Goal: Task Accomplishment & Management: Manage account settings

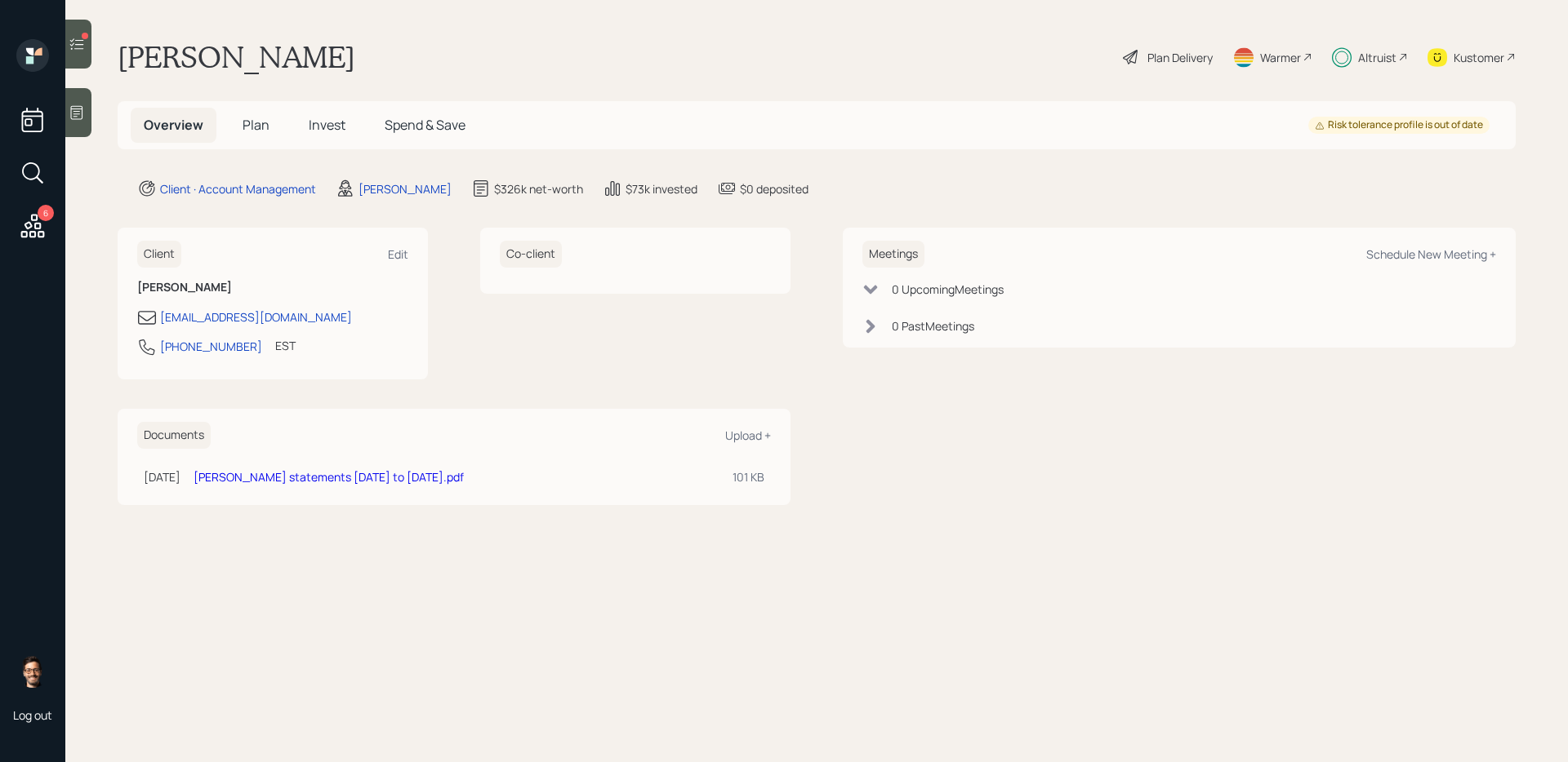
click at [338, 121] on span "Invest" at bounding box center [327, 125] width 36 height 18
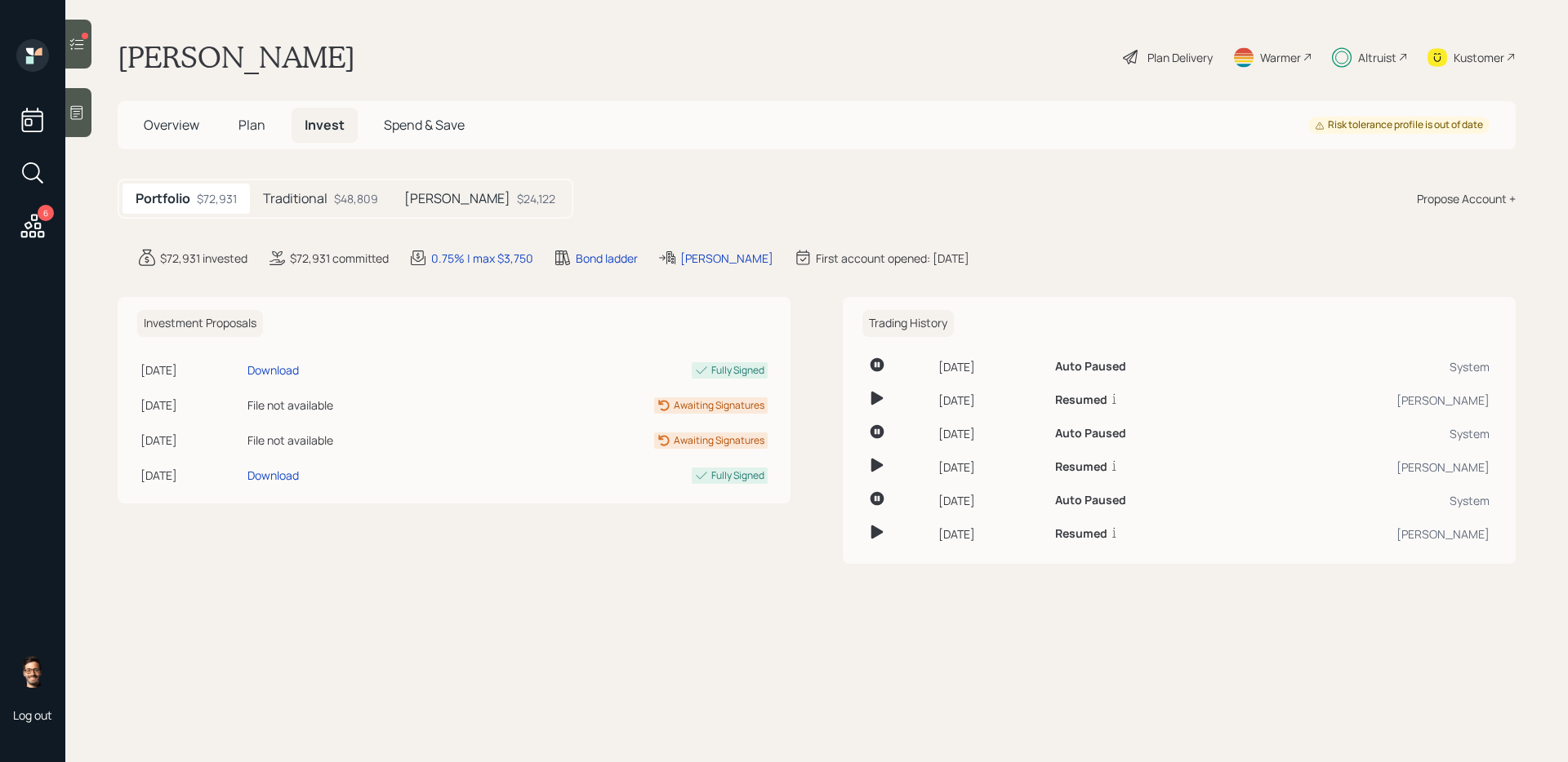
click at [351, 200] on div "$48,809" at bounding box center [356, 198] width 44 height 17
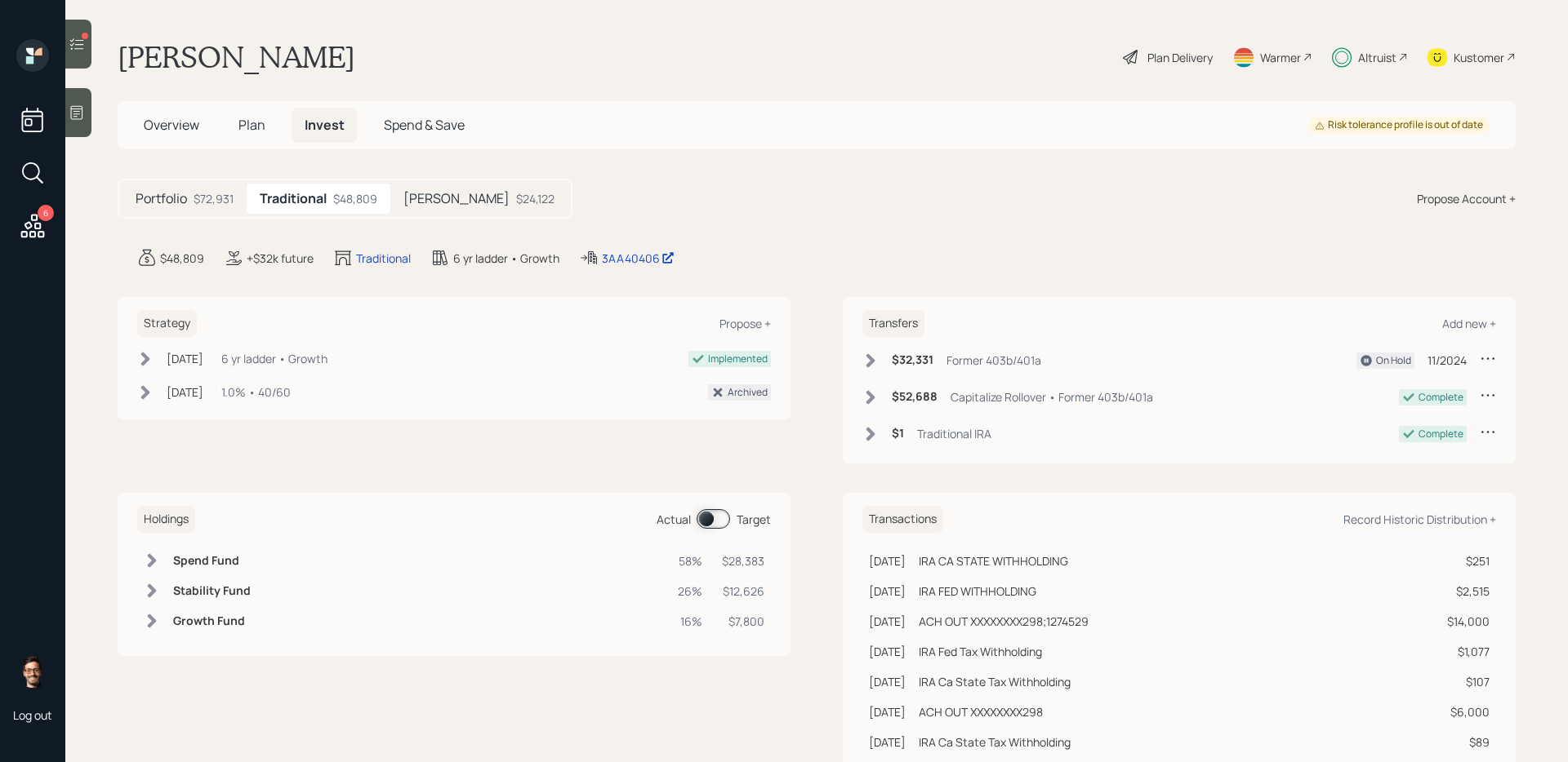
click at [1489, 357] on icon at bounding box center [1488, 359] width 17 height 17
click at [1413, 393] on div "Edit transfer" at bounding box center [1437, 389] width 117 height 16
select select "9fb84619-fa68-4659-907a-25642df28e45"
select select "11"
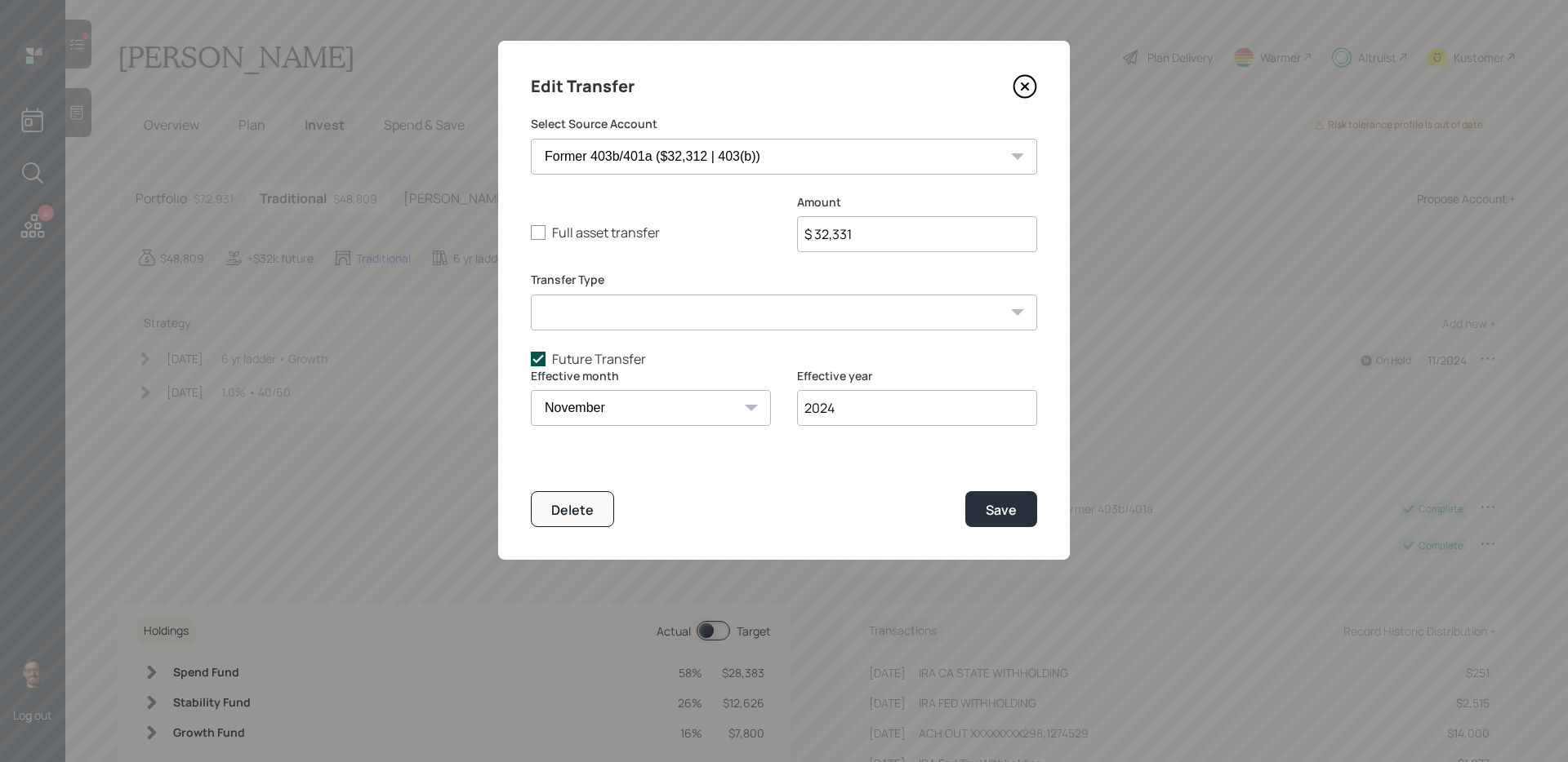
click at [566, 355] on label "Future Transfer" at bounding box center [784, 360] width 506 height 18
click at [531, 358] on input "Future Transfer" at bounding box center [530, 358] width 1 height 1
checkbox input "false"
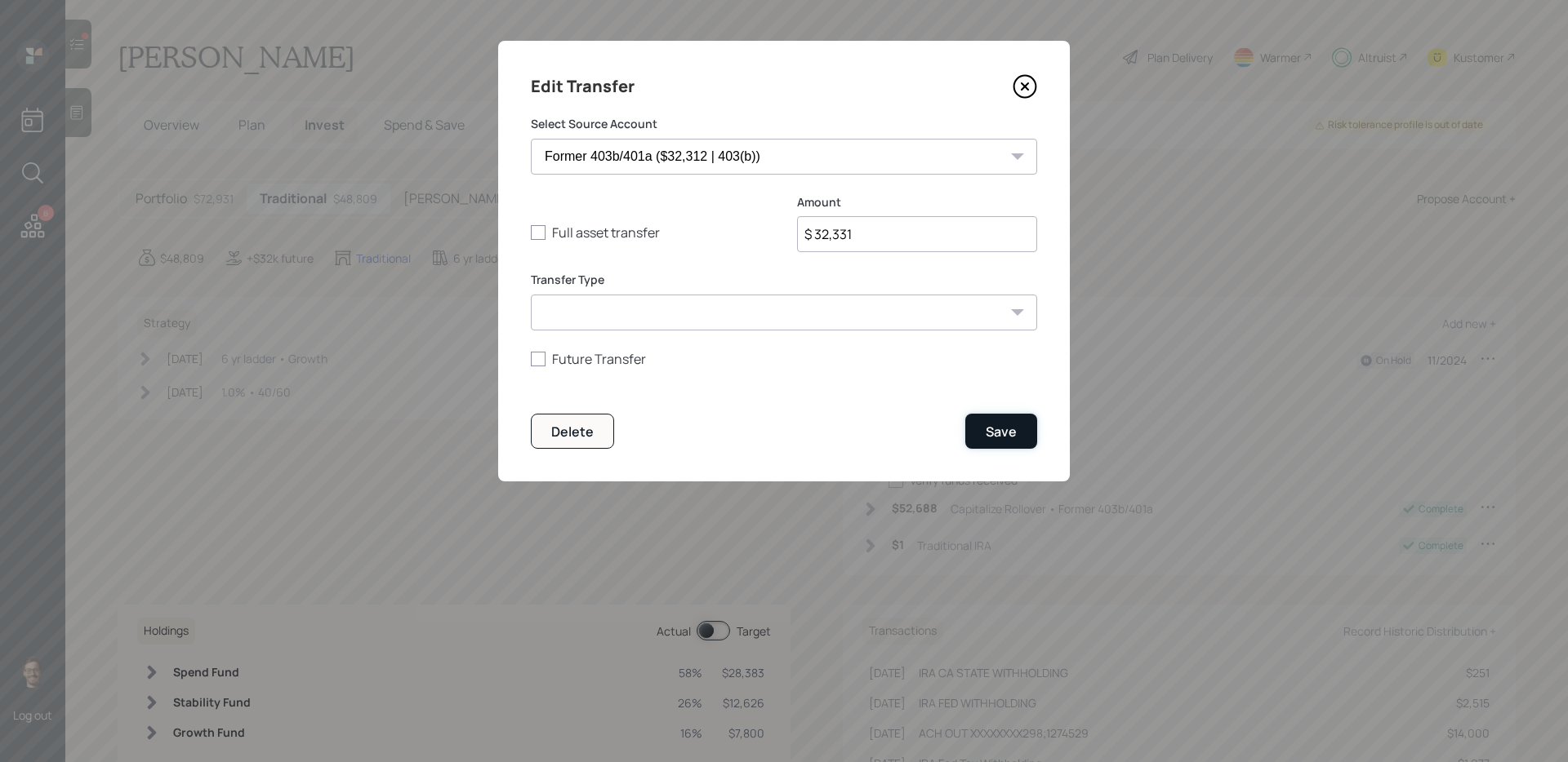
click at [1006, 437] on div "Save" at bounding box center [1002, 432] width 31 height 18
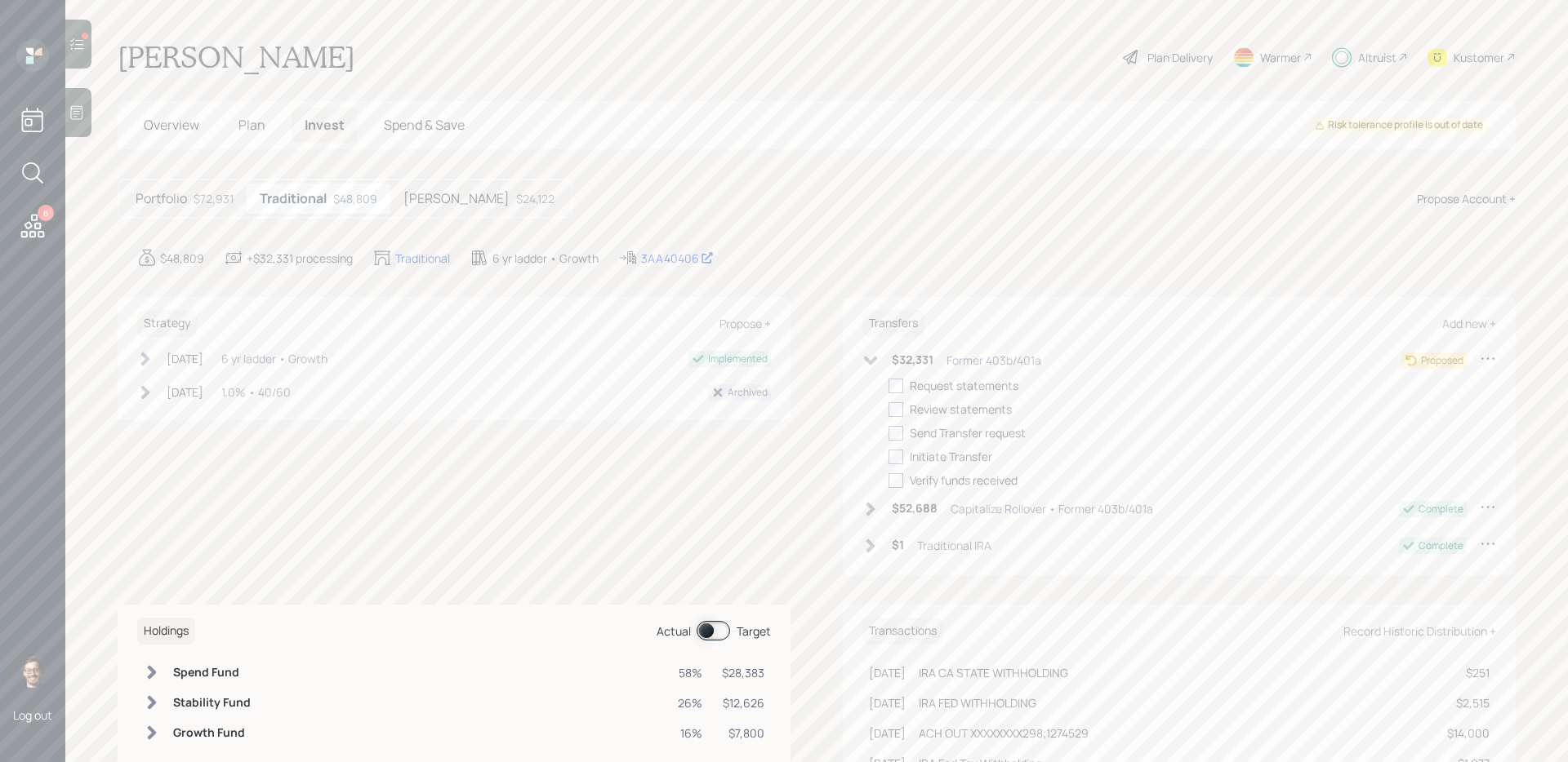
click at [516, 201] on div "$24,122" at bounding box center [535, 198] width 38 height 17
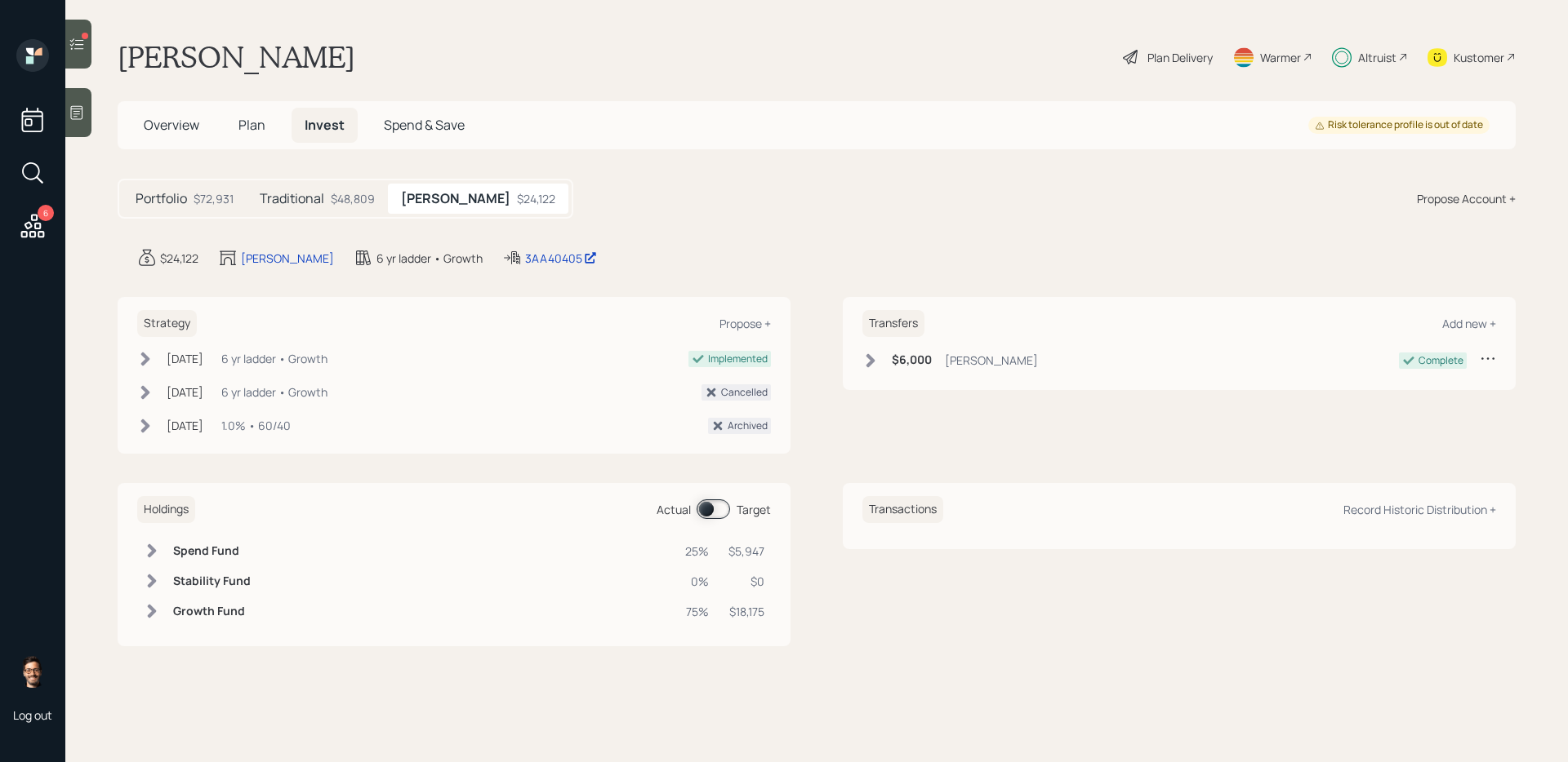
click at [925, 364] on h6 "$6,000" at bounding box center [911, 360] width 40 height 14
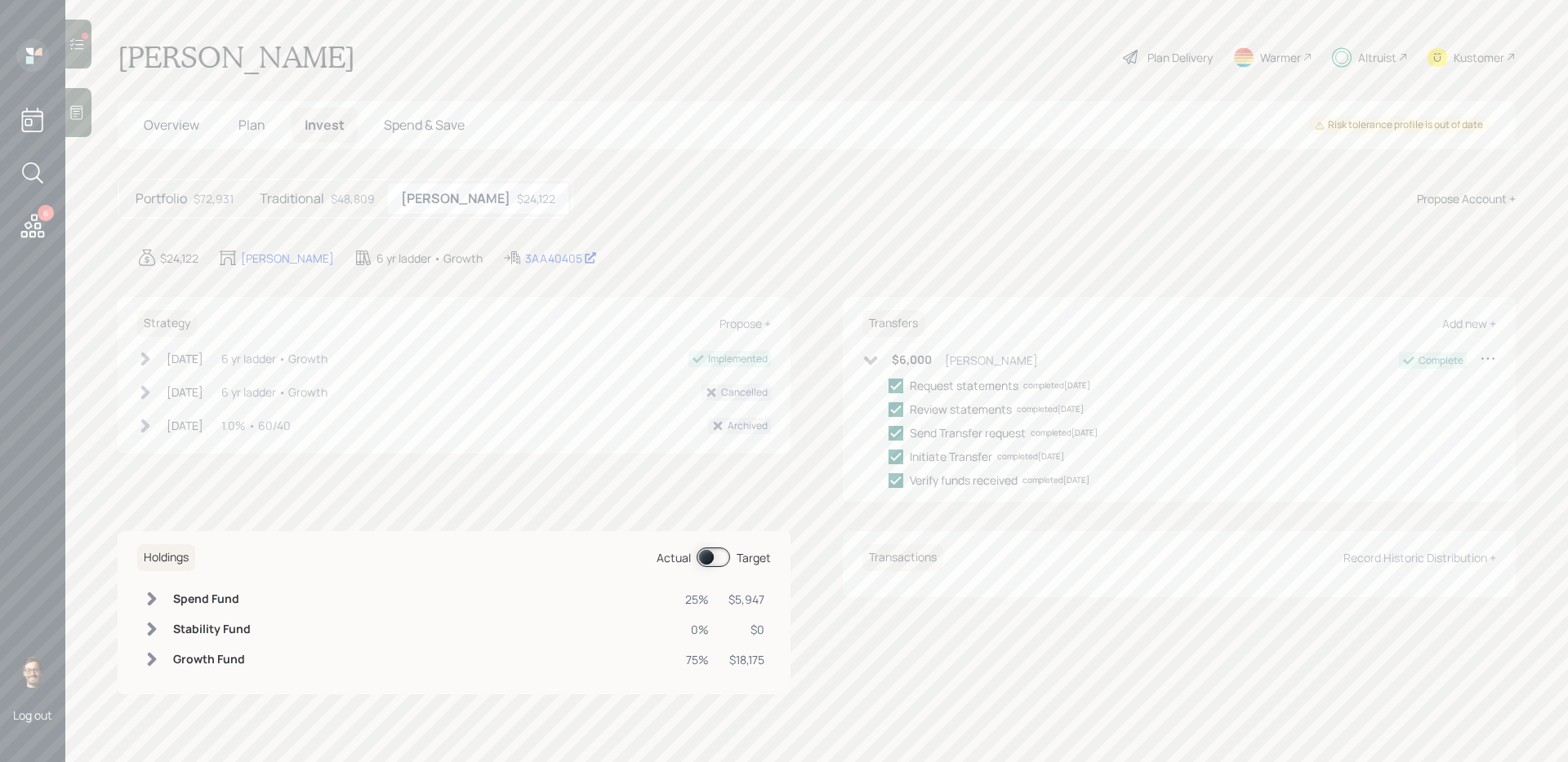
click at [925, 364] on h6 "$6,000" at bounding box center [911, 360] width 40 height 14
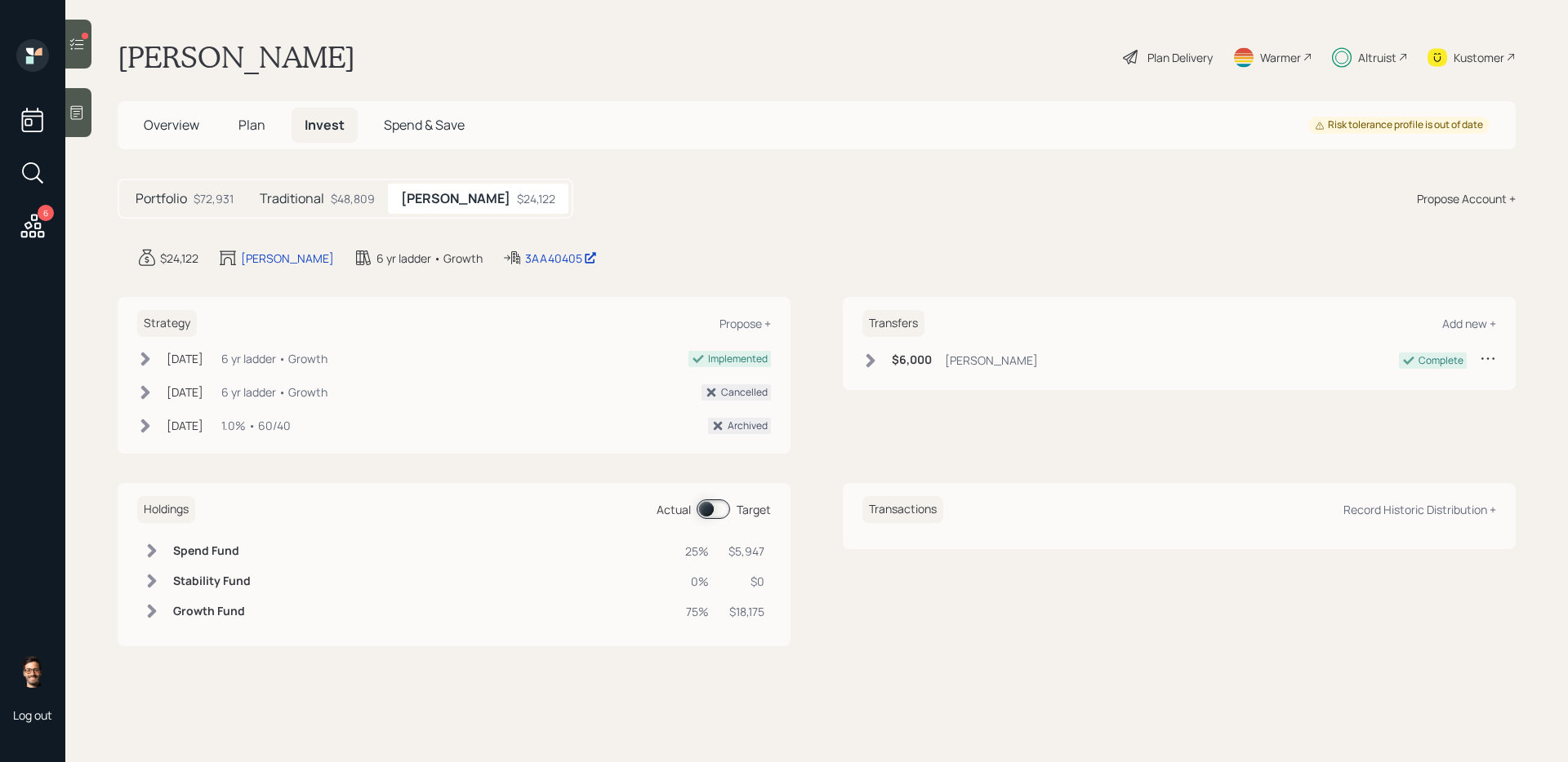
click at [316, 202] on h5 "Traditional" at bounding box center [292, 198] width 65 height 16
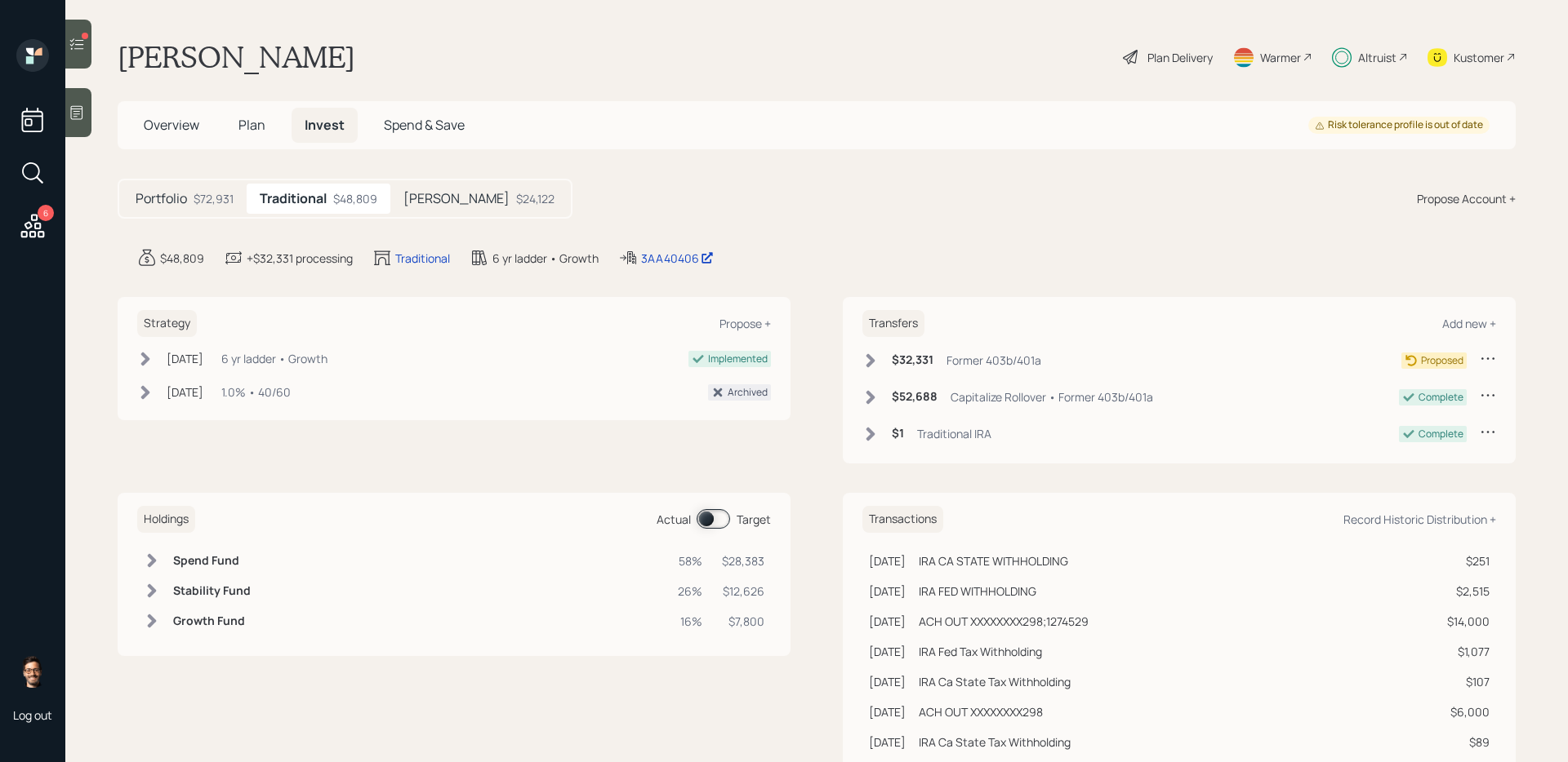
click at [867, 359] on icon at bounding box center [871, 361] width 17 height 17
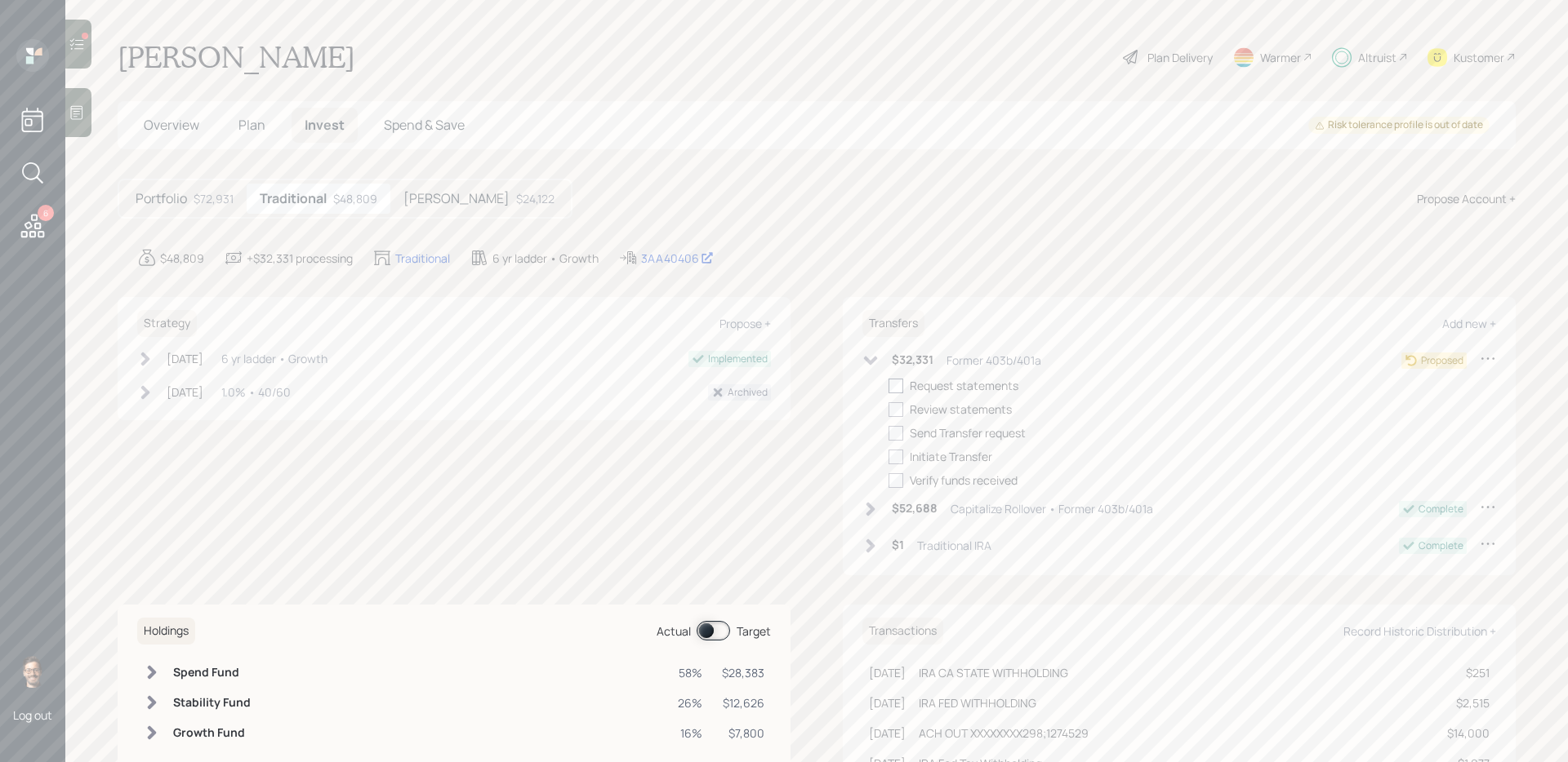
click at [900, 382] on div at bounding box center [896, 386] width 15 height 15
click at [888, 385] on input "checkbox" at bounding box center [887, 385] width 1 height 1
checkbox input "true"
click at [896, 413] on div at bounding box center [896, 410] width 15 height 15
click at [888, 410] on input "checkbox" at bounding box center [887, 409] width 1 height 1
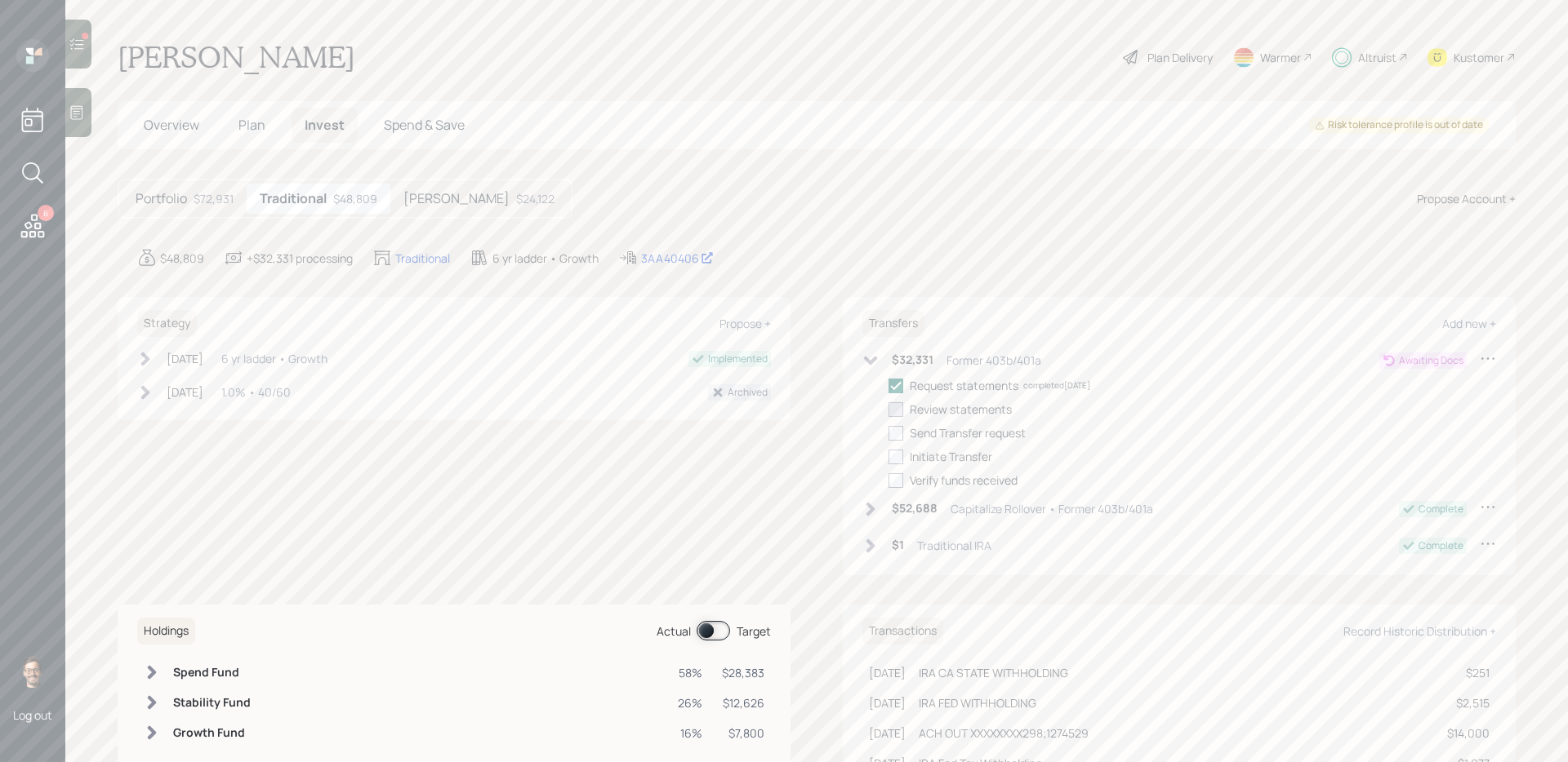
checkbox input "true"
click at [896, 435] on div at bounding box center [896, 433] width 15 height 15
click at [888, 433] on input "checkbox" at bounding box center [887, 432] width 1 height 1
checkbox input "true"
click at [899, 453] on div at bounding box center [896, 457] width 15 height 15
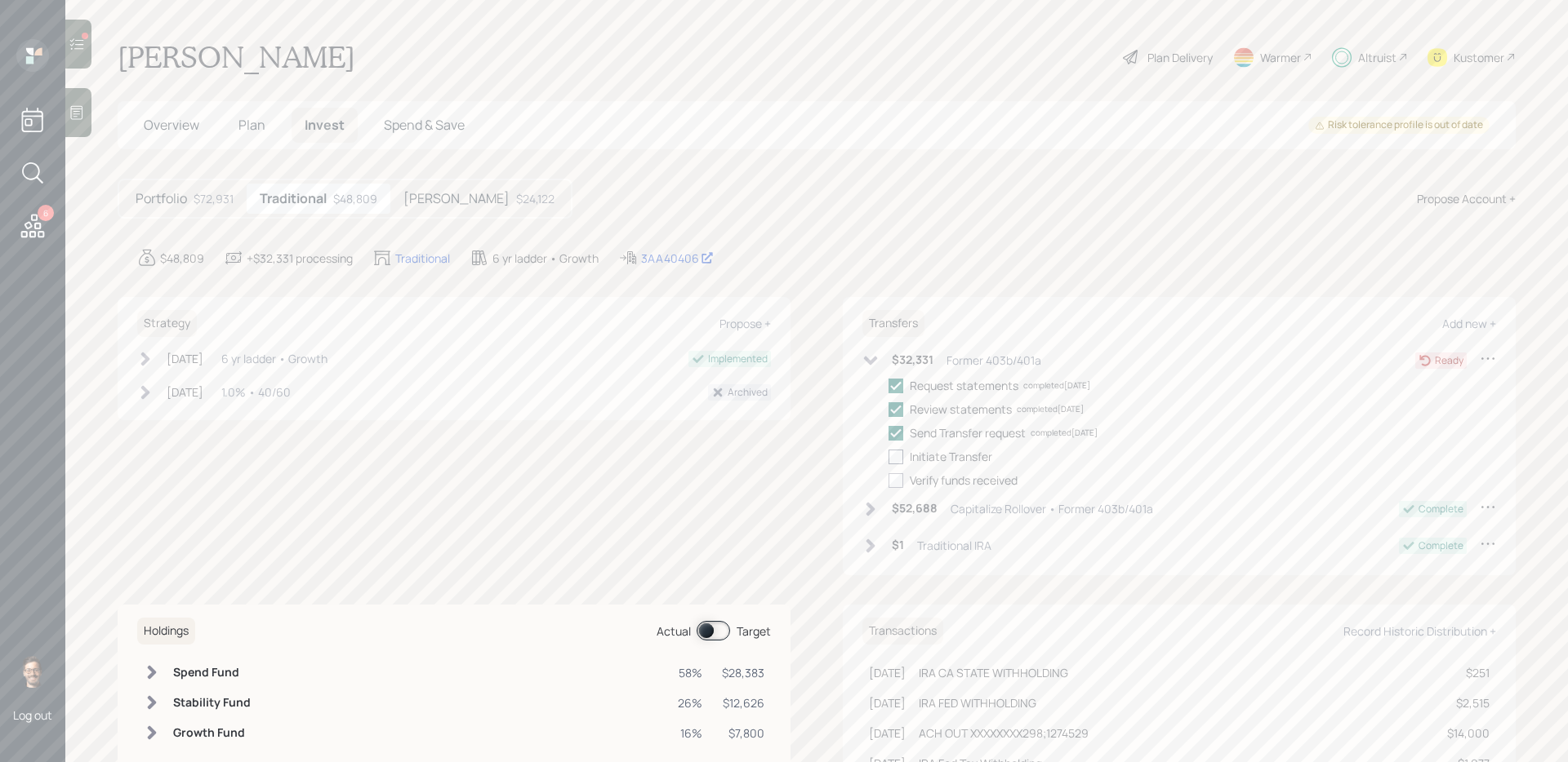
click at [888, 456] on input "checkbox" at bounding box center [887, 456] width 1 height 1
checkbox input "true"
click at [79, 52] on div at bounding box center [79, 44] width 26 height 49
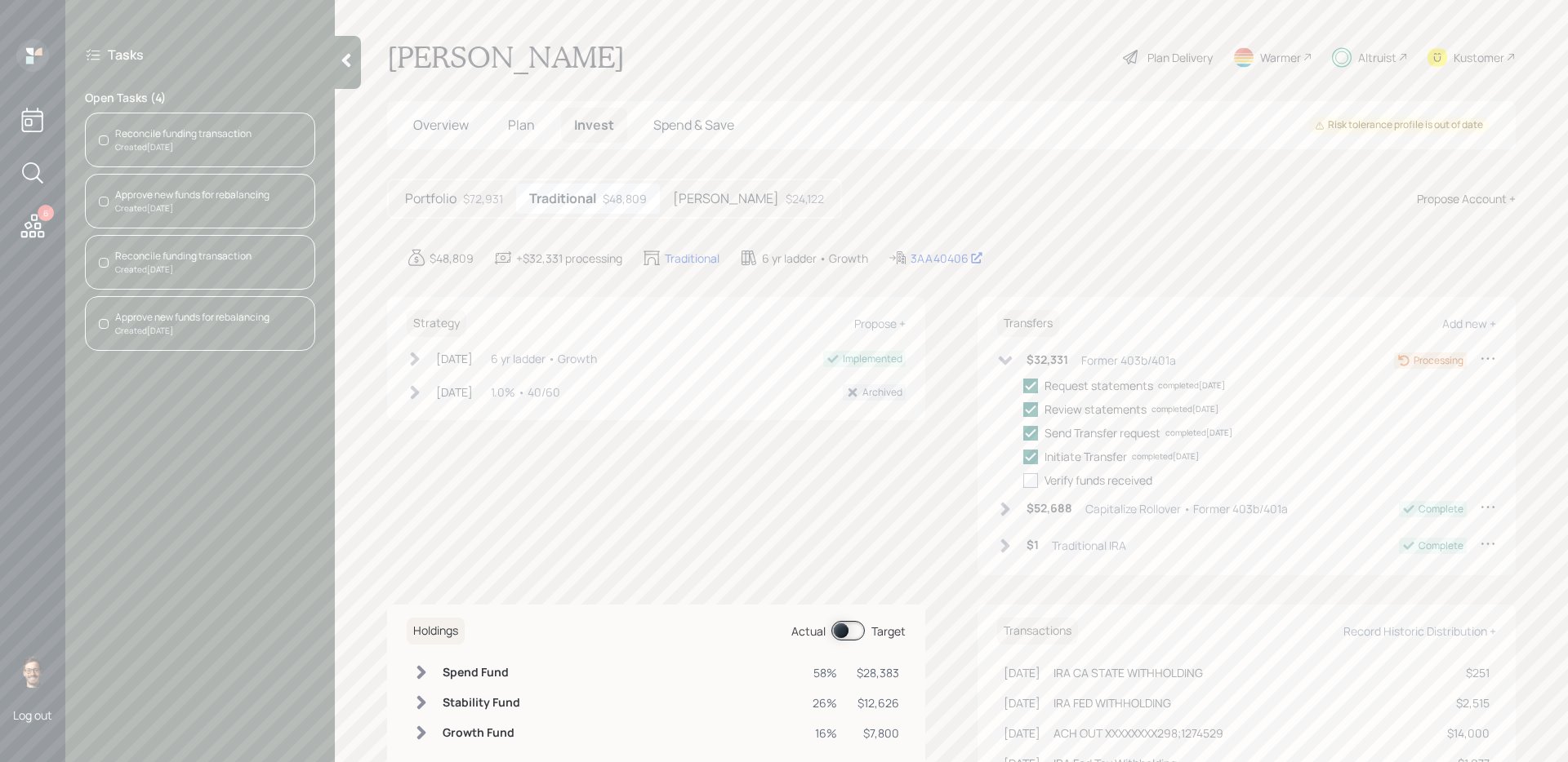
click at [200, 145] on div "Created [DATE]" at bounding box center [183, 147] width 136 height 12
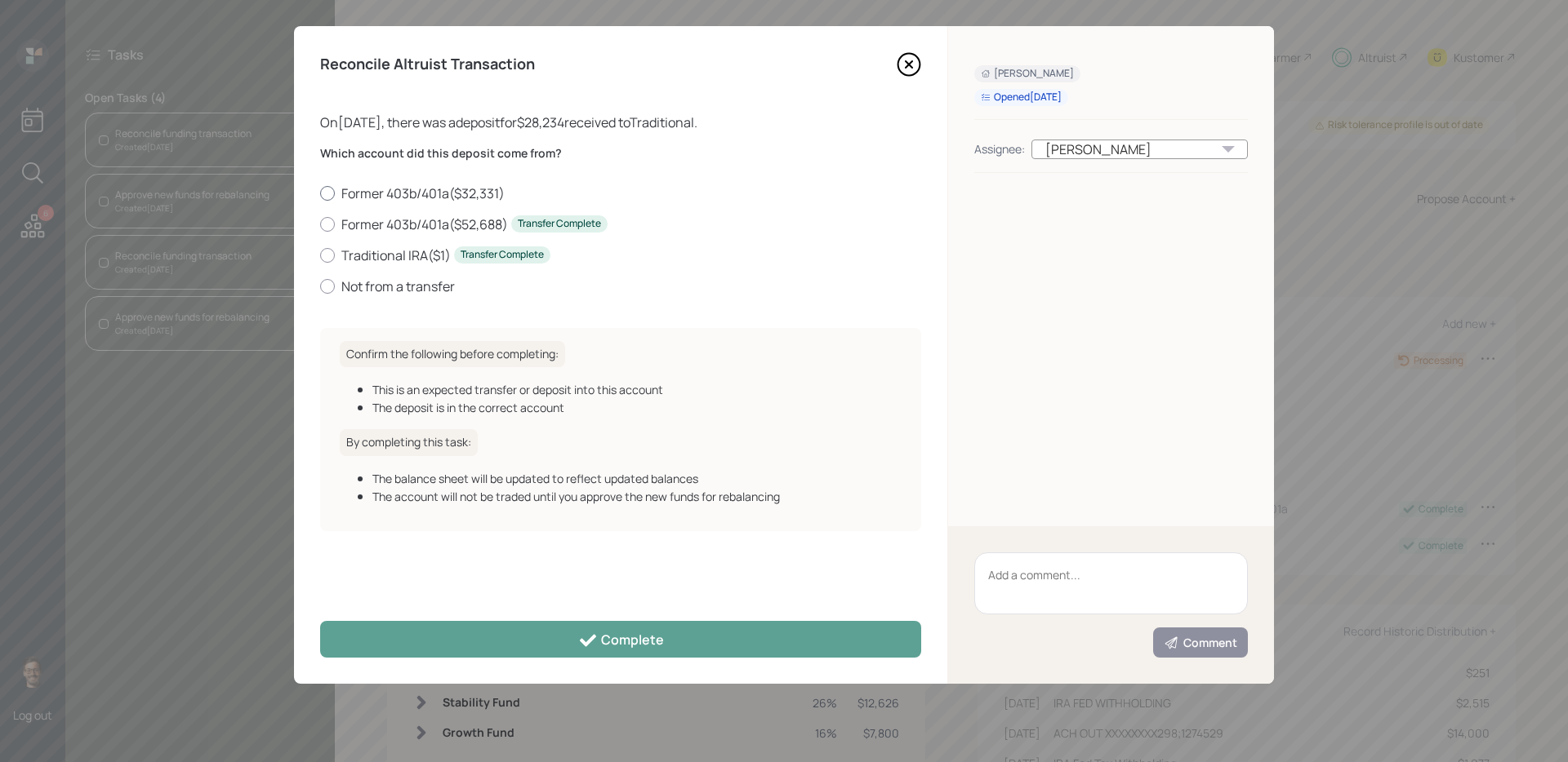
click at [437, 190] on label "Former 403b/401a ( $32,331 )" at bounding box center [620, 193] width 601 height 18
click at [320, 193] on input "Former 403b/401a ( $32,331 )" at bounding box center [319, 193] width 1 height 1
radio input "true"
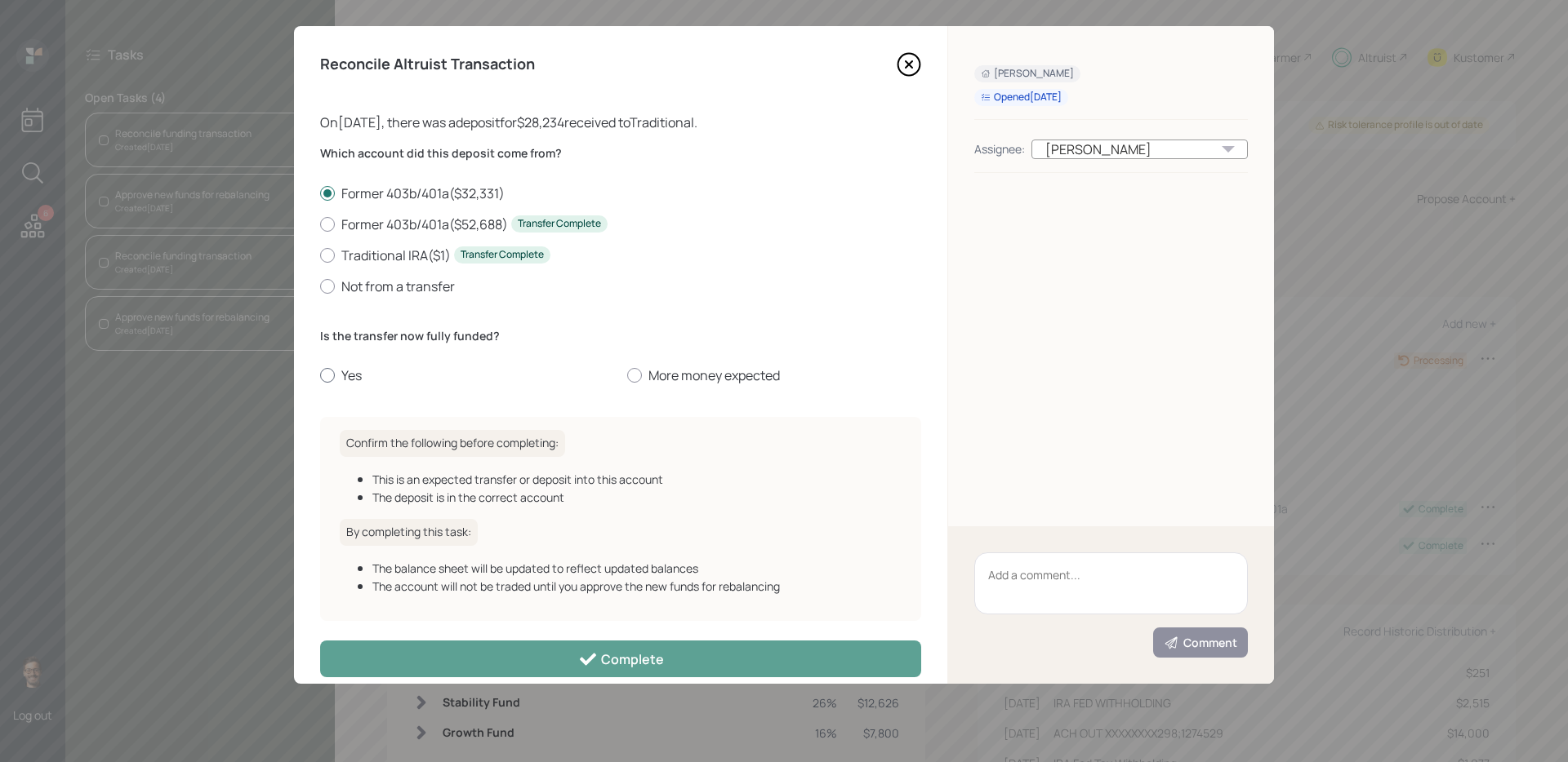
click at [340, 379] on label "Yes" at bounding box center [466, 375] width 294 height 18
click at [320, 376] on input "Yes" at bounding box center [319, 375] width 1 height 1
radio input "true"
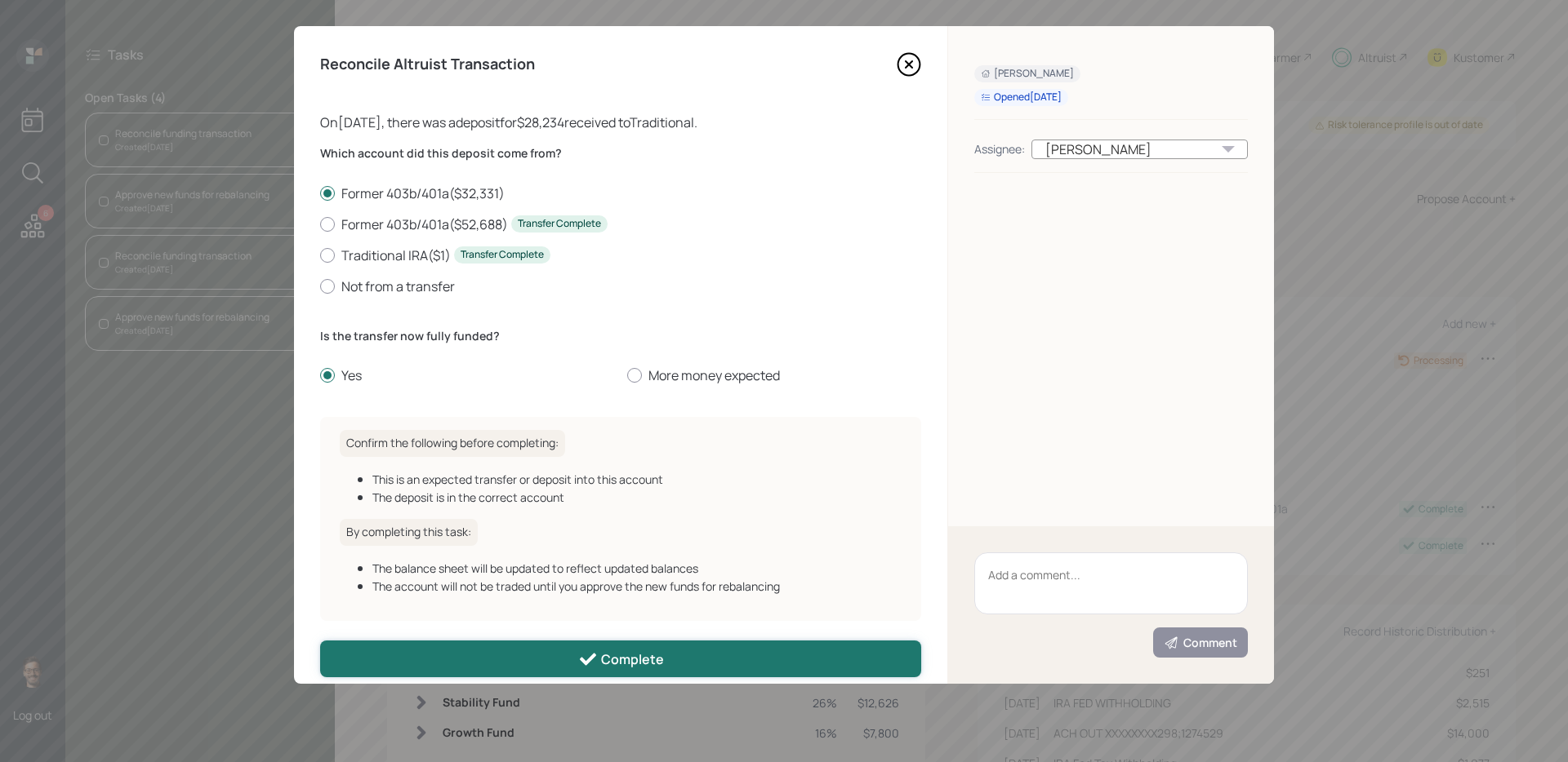
click at [500, 648] on button "Complete" at bounding box center [620, 659] width 601 height 36
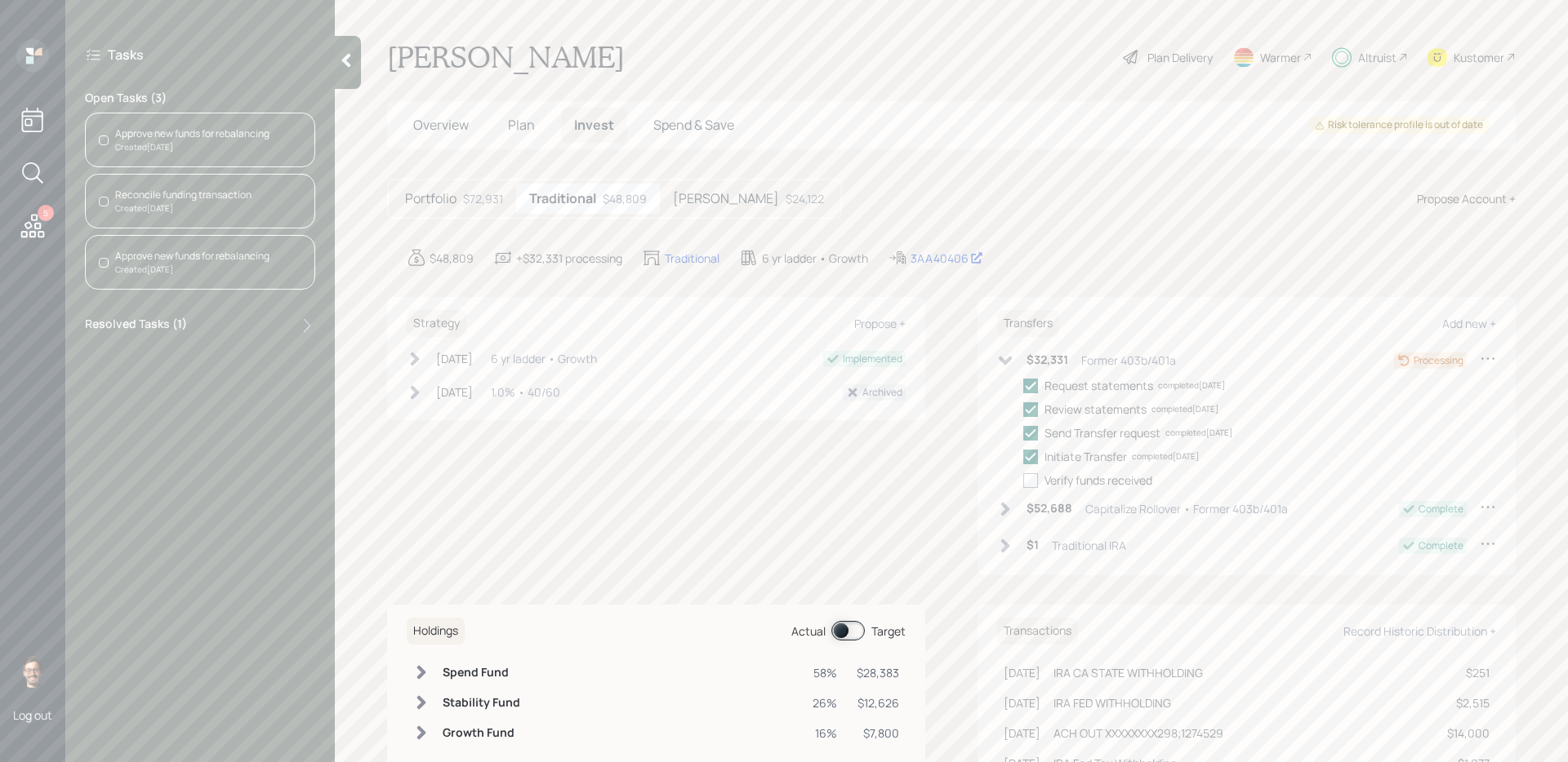
click at [216, 129] on div "Approve new funds for rebalancing" at bounding box center [192, 134] width 155 height 15
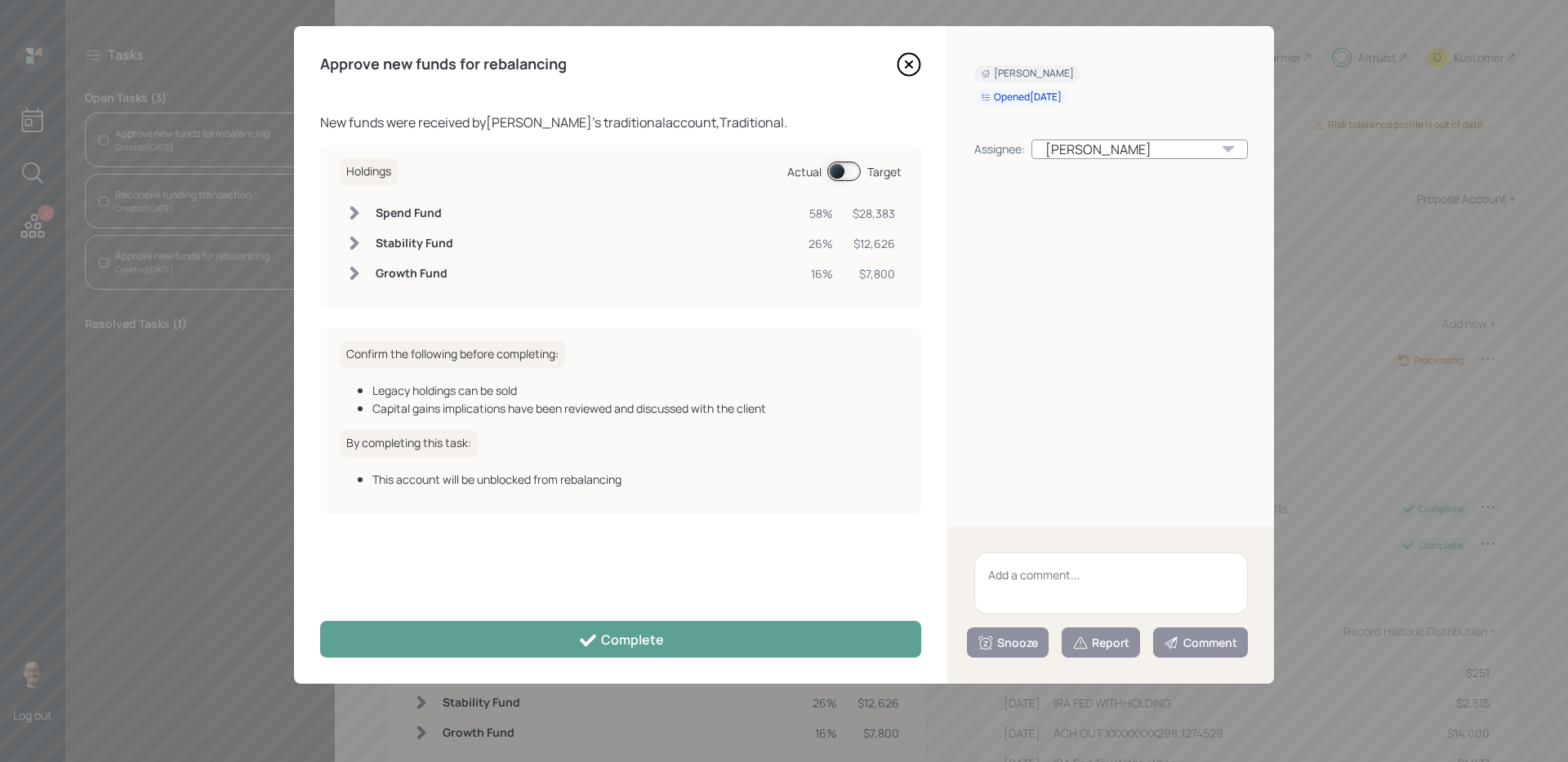
click at [846, 173] on span at bounding box center [844, 172] width 33 height 20
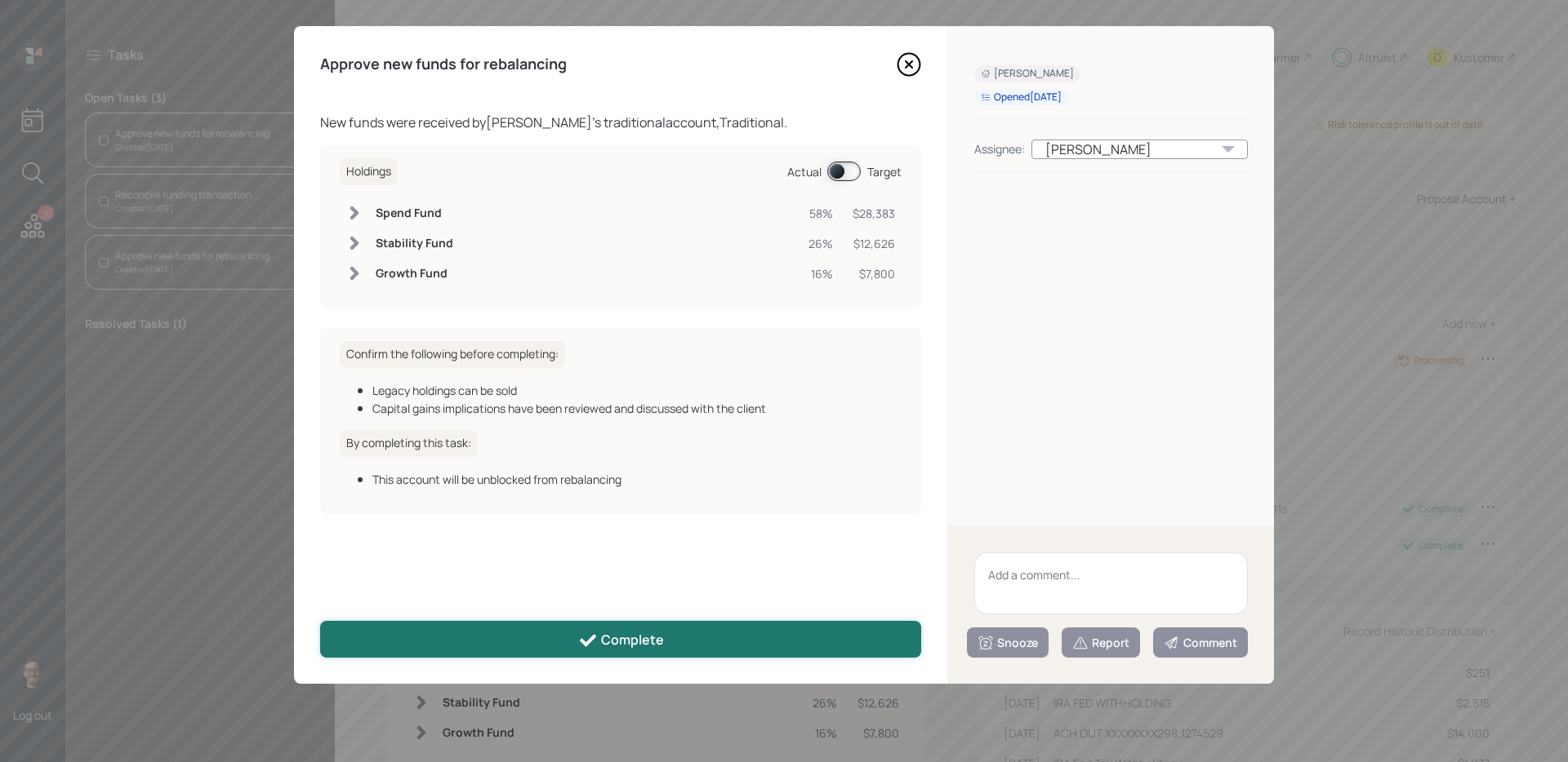
click at [719, 641] on button "Complete" at bounding box center [620, 639] width 601 height 36
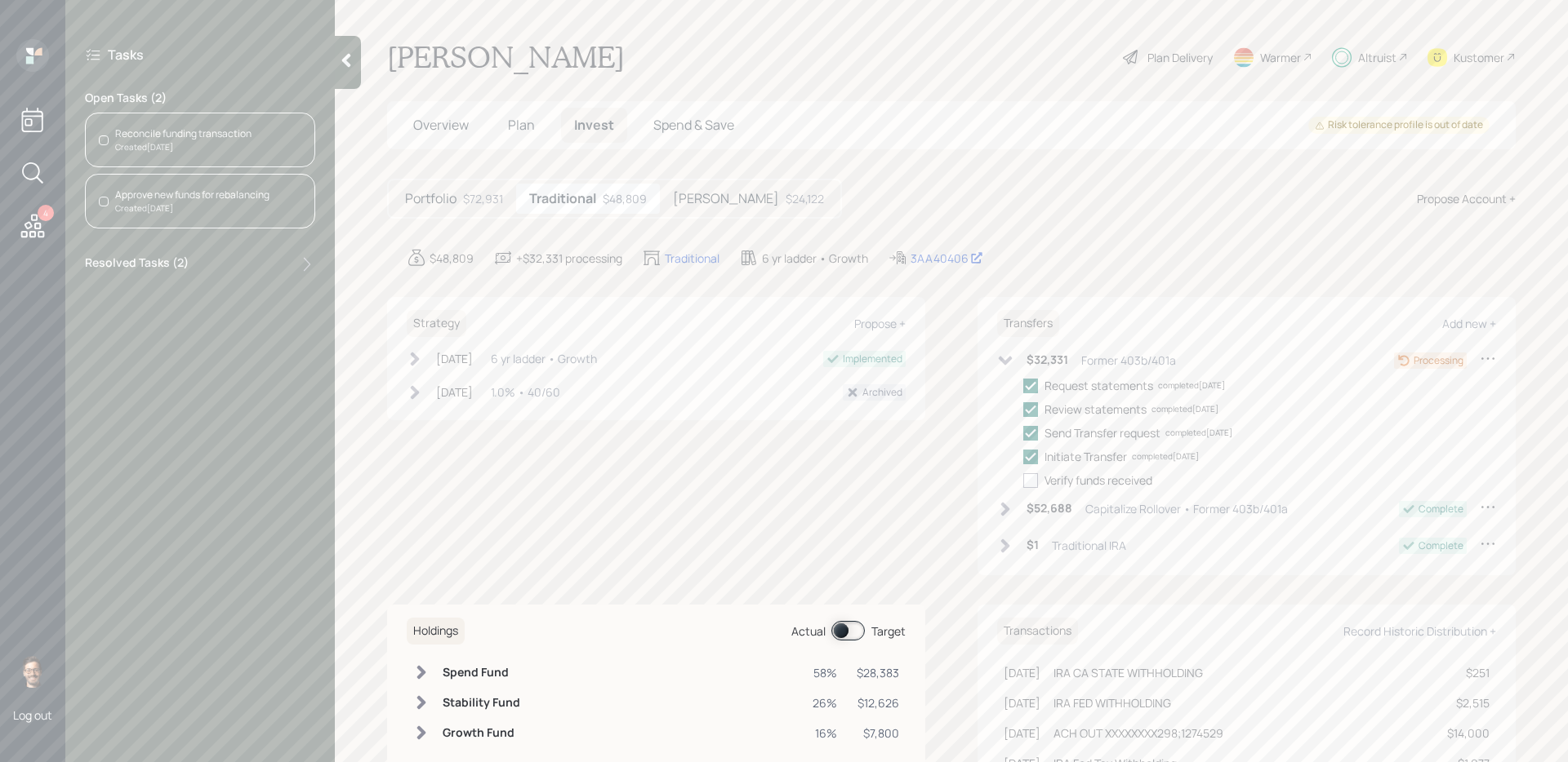
click at [198, 141] on div "Created [DATE]" at bounding box center [183, 147] width 136 height 12
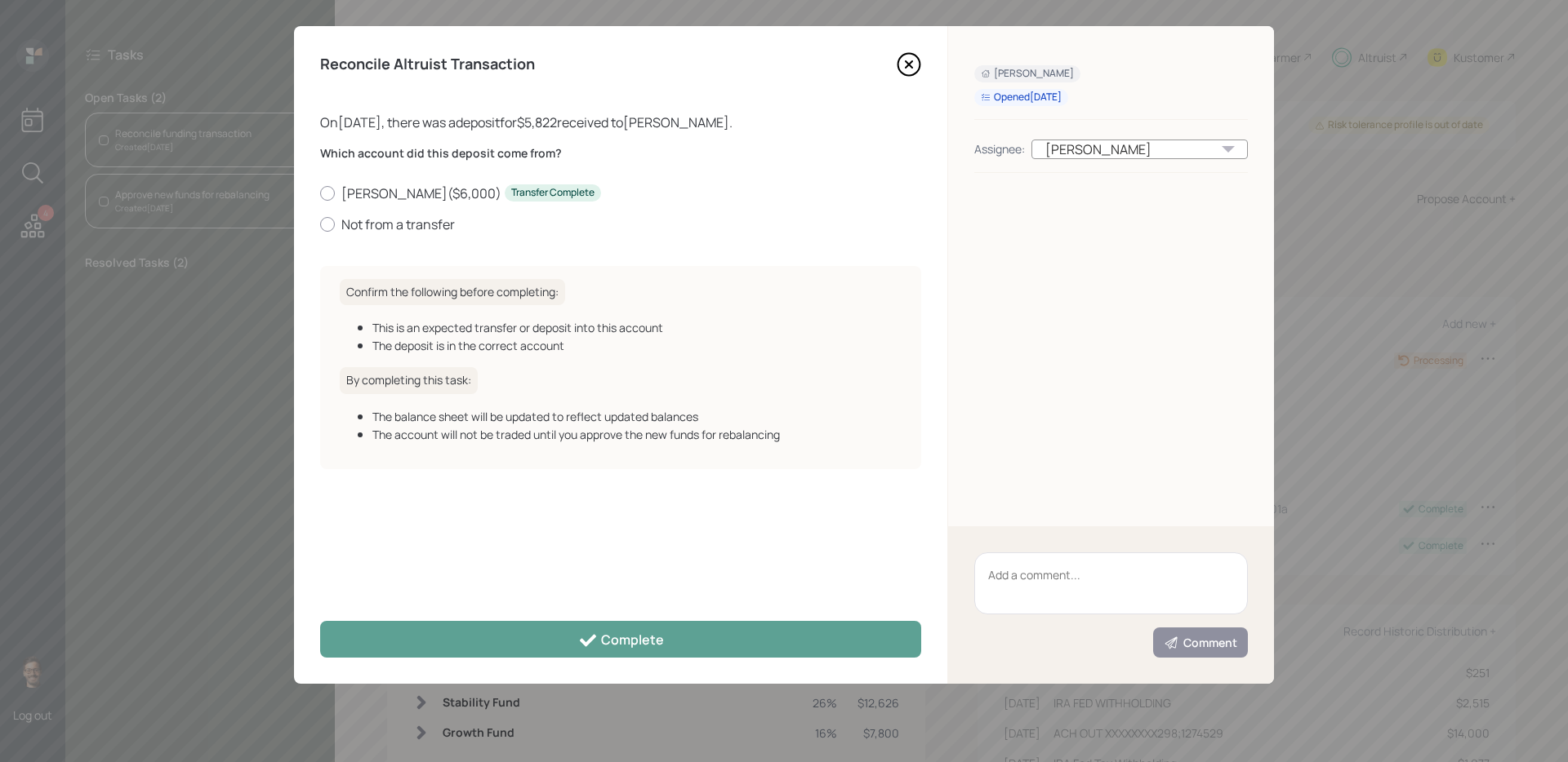
checkbox input "true"
click at [403, 218] on label "Not from a transfer" at bounding box center [620, 225] width 601 height 18
click at [320, 224] on input "Not from a transfer" at bounding box center [319, 224] width 1 height 1
radio input "true"
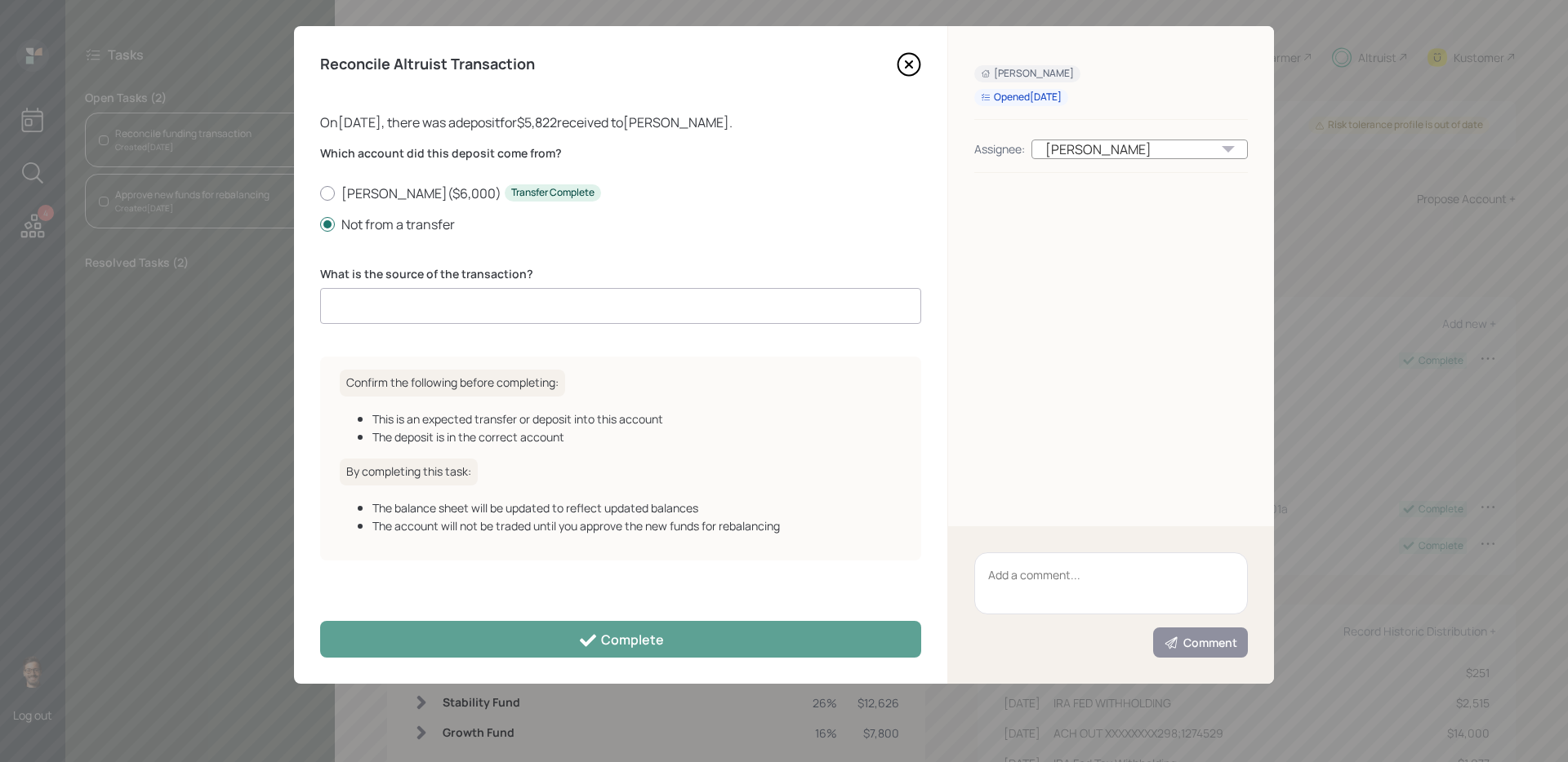
click at [475, 292] on input at bounding box center [620, 306] width 601 height 36
type input "f"
type input "[PERSON_NAME] portion of IRA transfer"
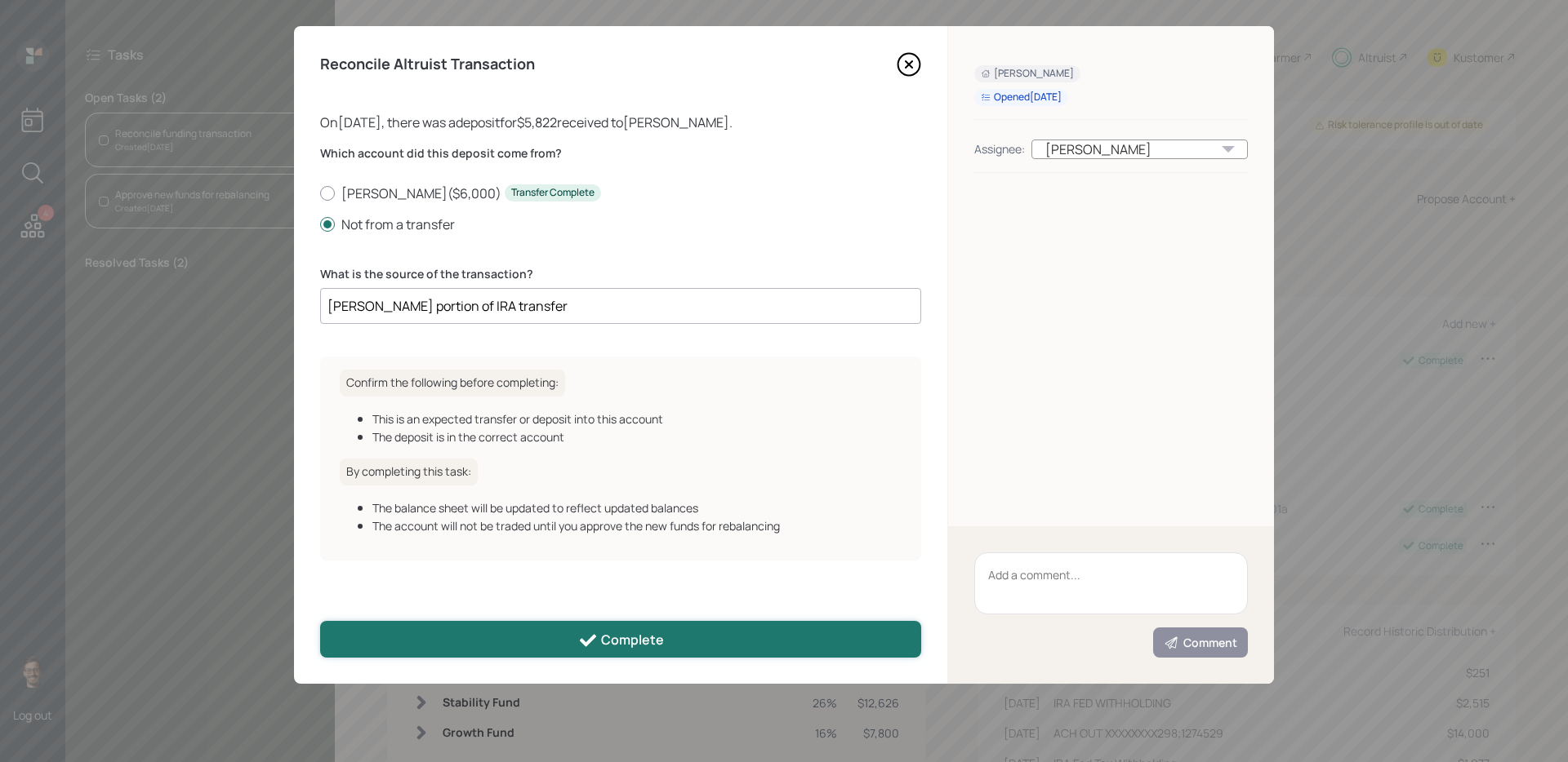
click at [595, 645] on icon at bounding box center [588, 641] width 20 height 20
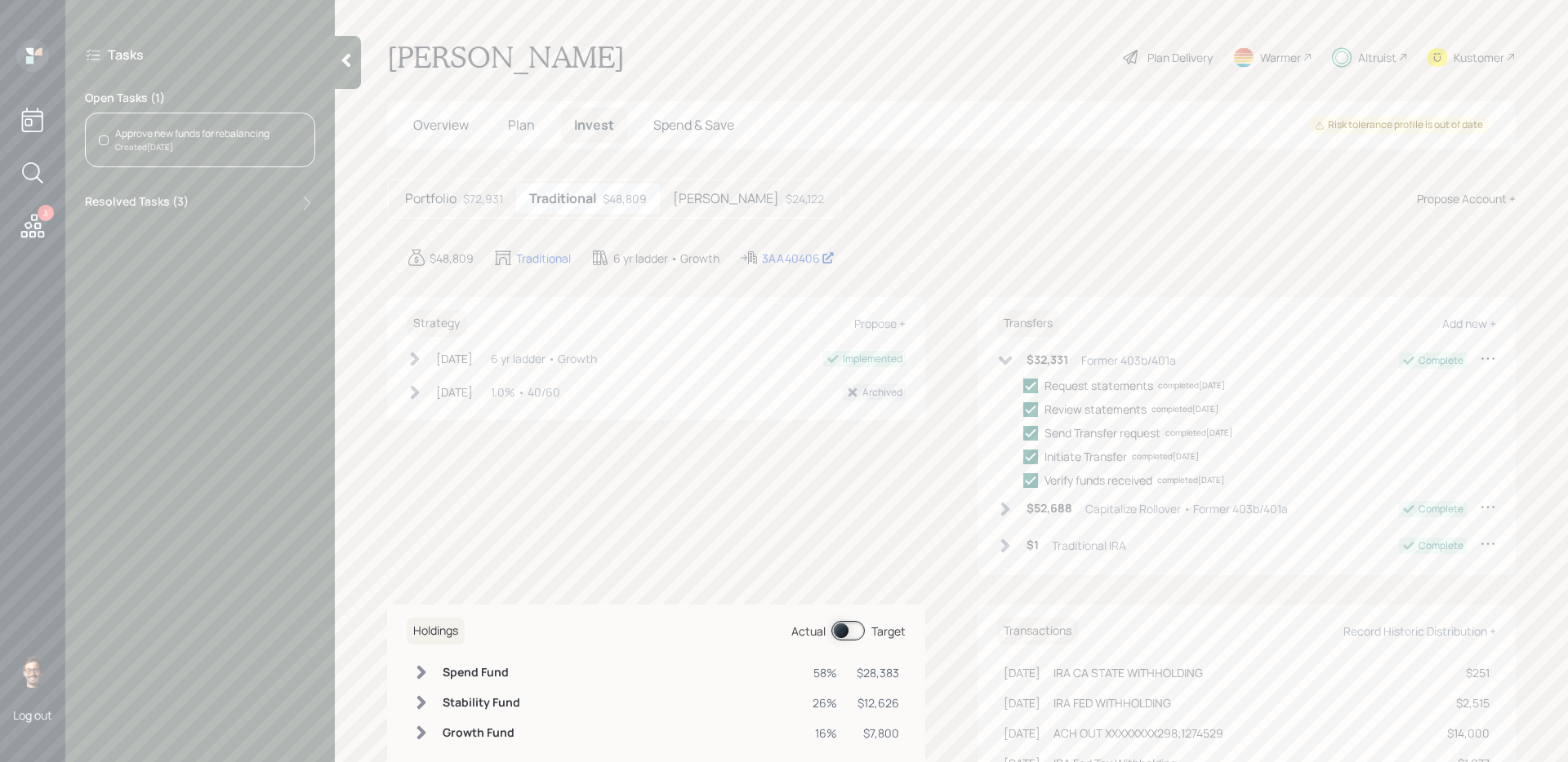
click at [216, 139] on div "Approve new funds for rebalancing" at bounding box center [192, 134] width 155 height 15
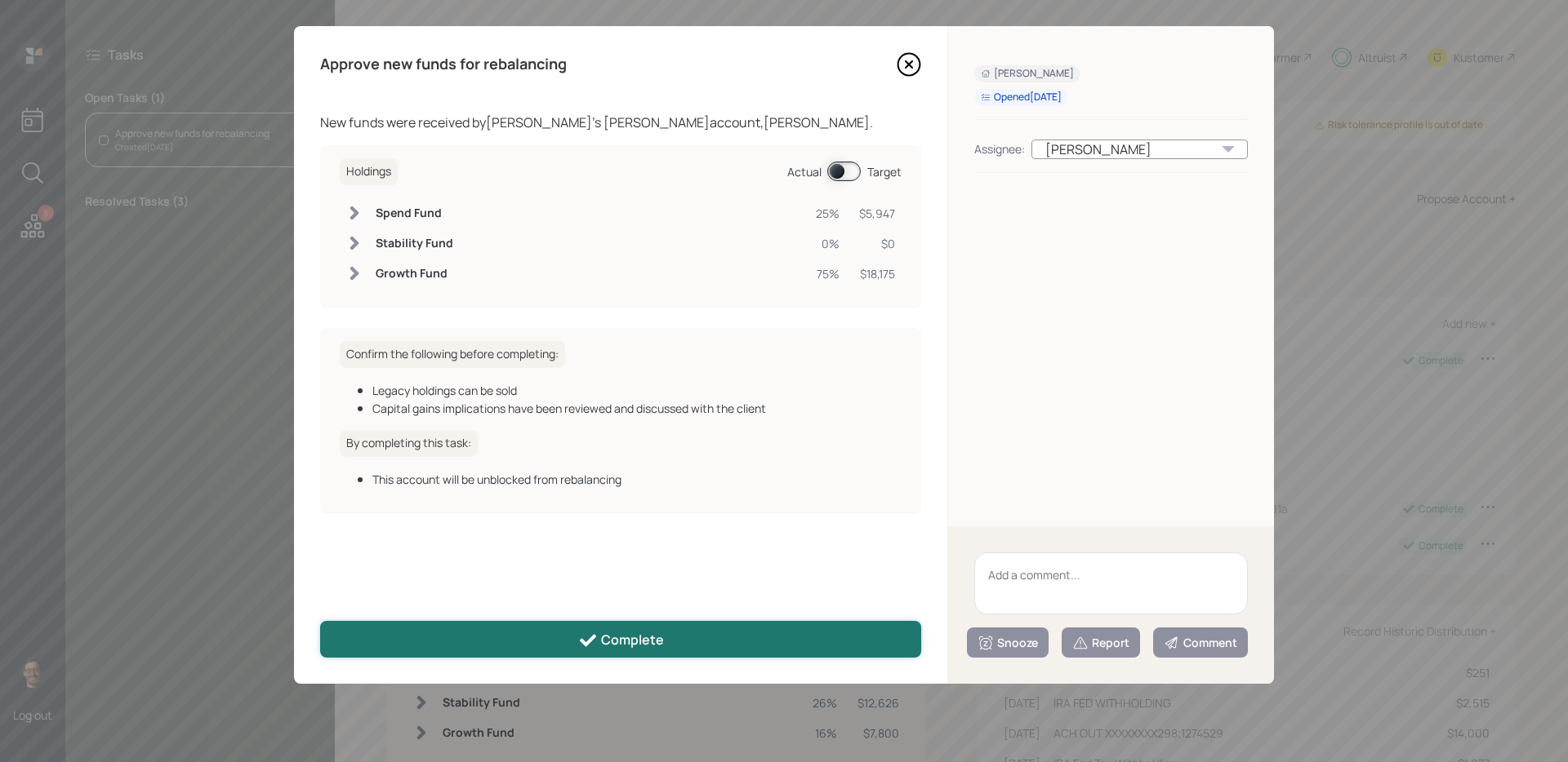
click at [642, 641] on div "Complete" at bounding box center [621, 641] width 86 height 20
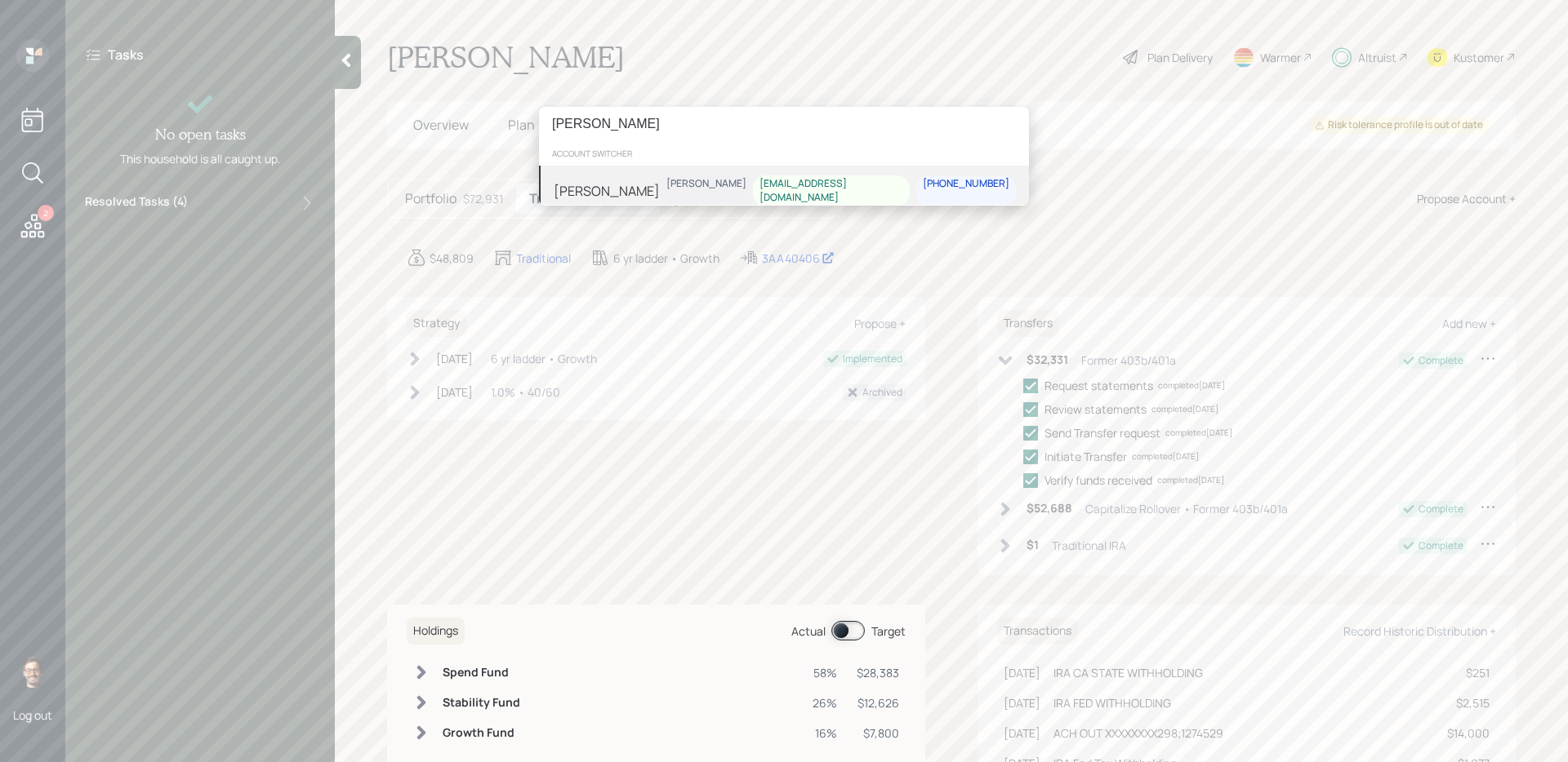
type input "[PERSON_NAME]"
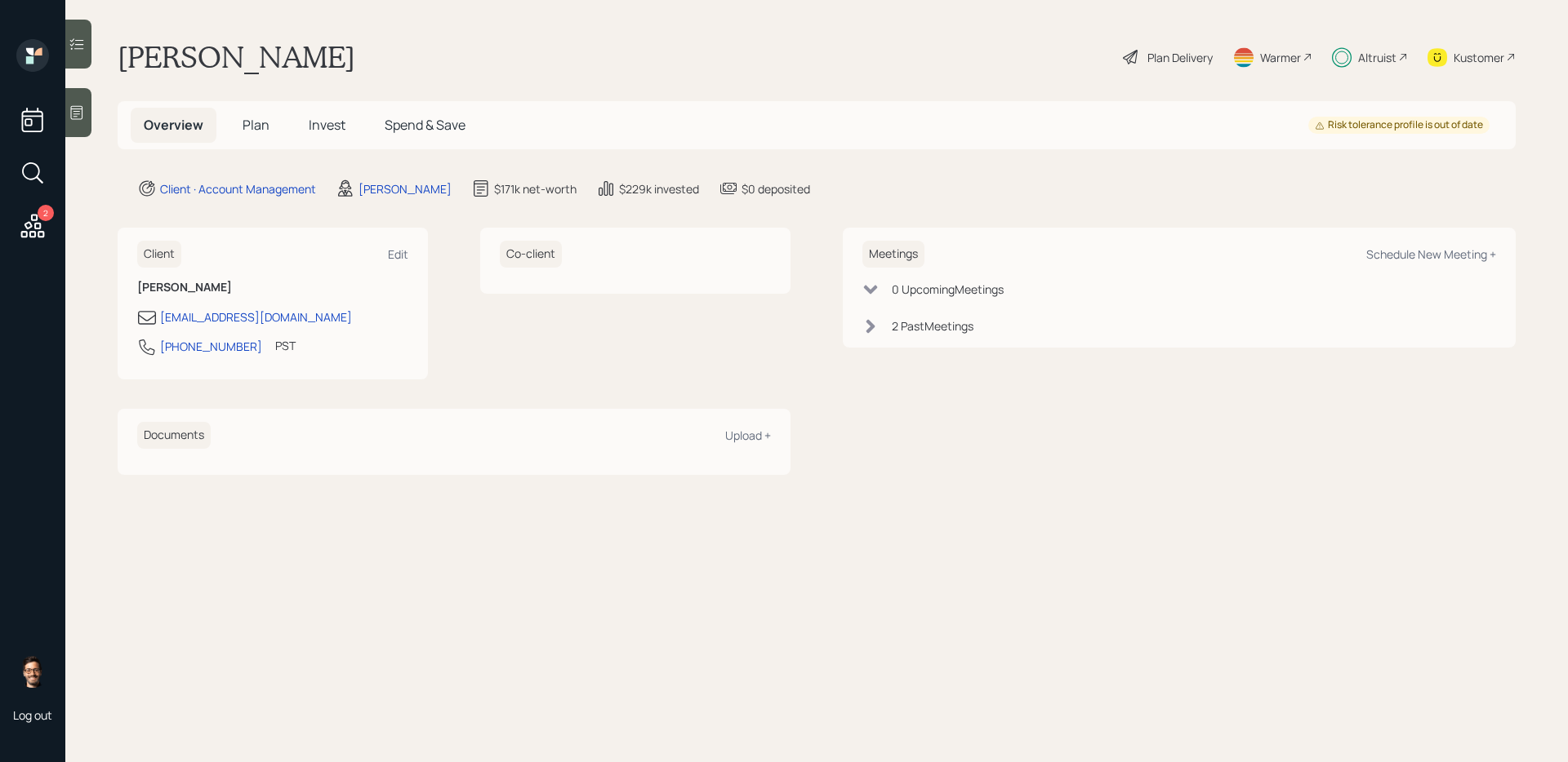
click at [70, 54] on div at bounding box center [79, 44] width 26 height 49
